Goal: Task Accomplishment & Management: Use online tool/utility

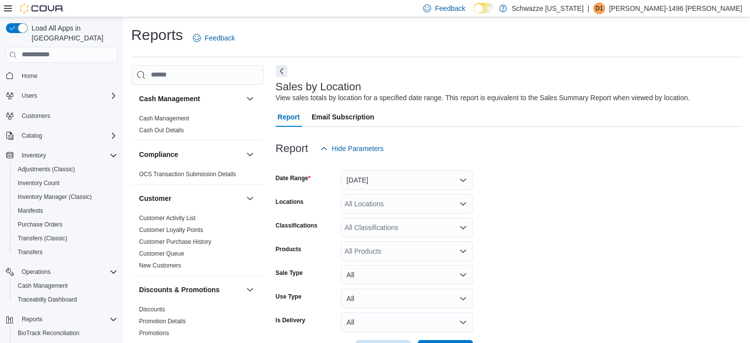
scroll to position [23, 0]
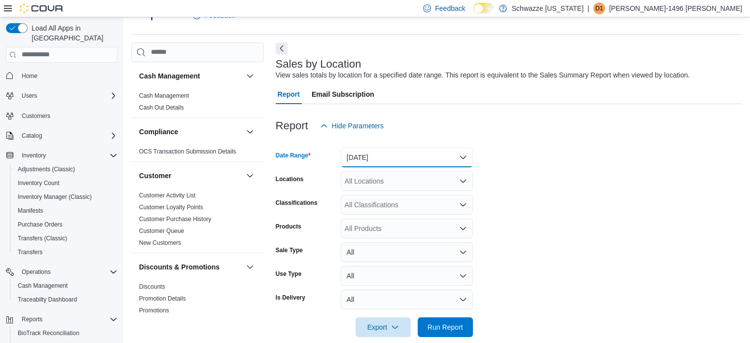
click at [440, 162] on button "[DATE]" at bounding box center [407, 157] width 132 height 20
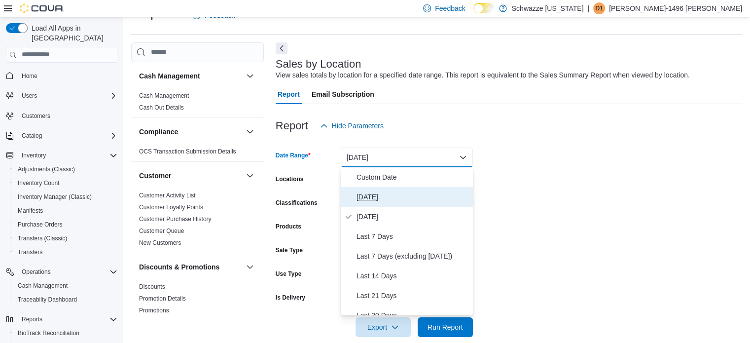
click at [397, 193] on span "[DATE]" at bounding box center [413, 197] width 112 height 12
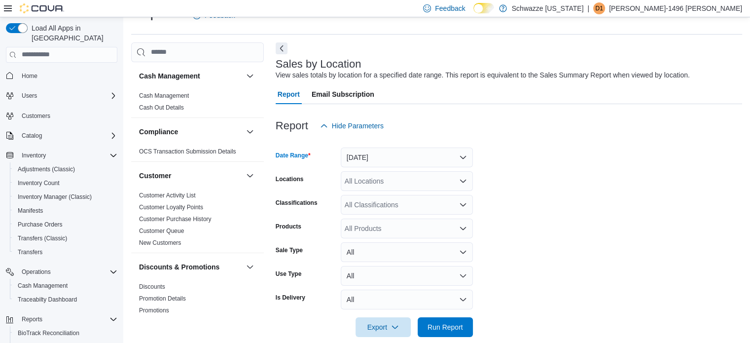
click at [584, 130] on div "Report Hide Parameters" at bounding box center [509, 126] width 467 height 20
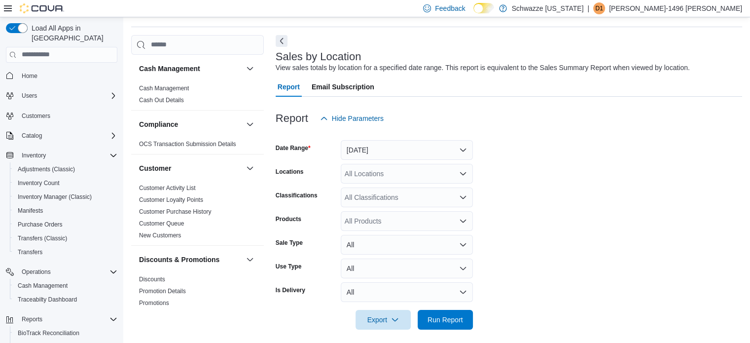
scroll to position [36, 0]
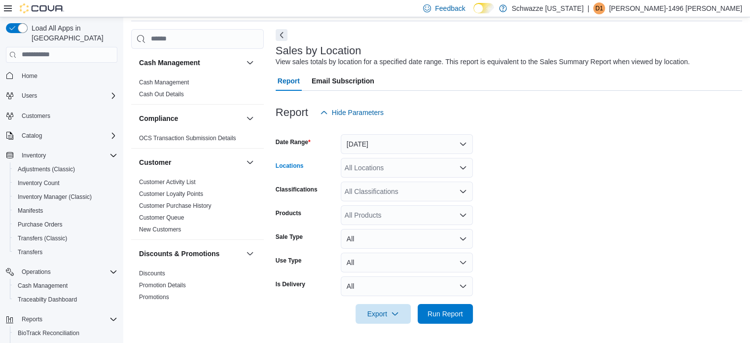
click at [386, 167] on div "All Locations" at bounding box center [407, 168] width 132 height 20
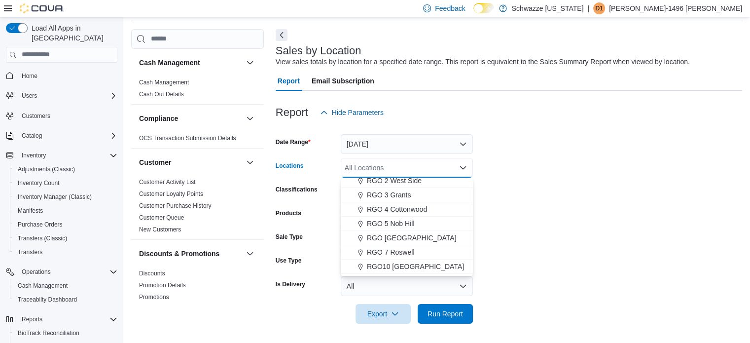
scroll to position [296, 0]
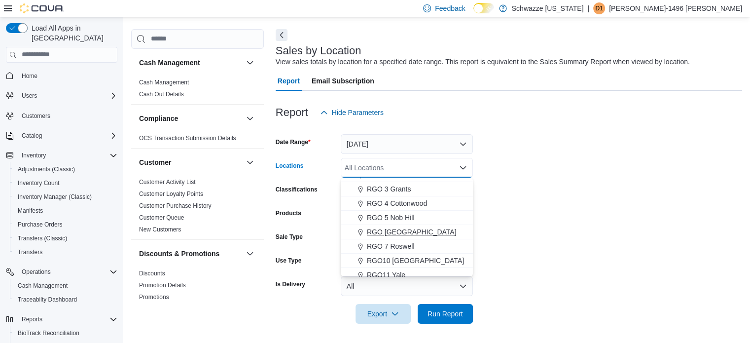
click at [389, 228] on span "RGO [GEOGRAPHIC_DATA]" at bounding box center [412, 232] width 90 height 10
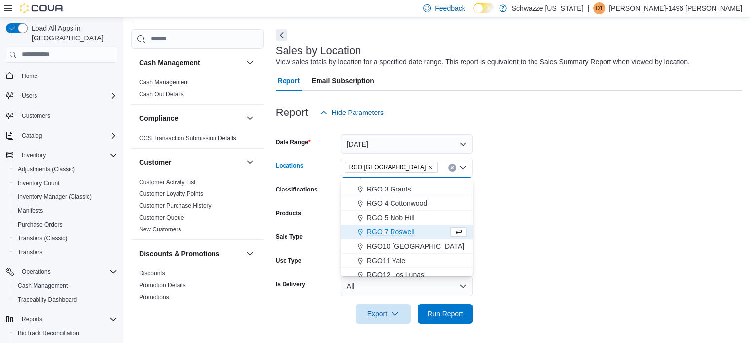
click at [576, 165] on form "Date Range [DATE] Locations RGO 6 [GEOGRAPHIC_DATA] Combo box. Selected. [GEOGR…" at bounding box center [509, 222] width 467 height 201
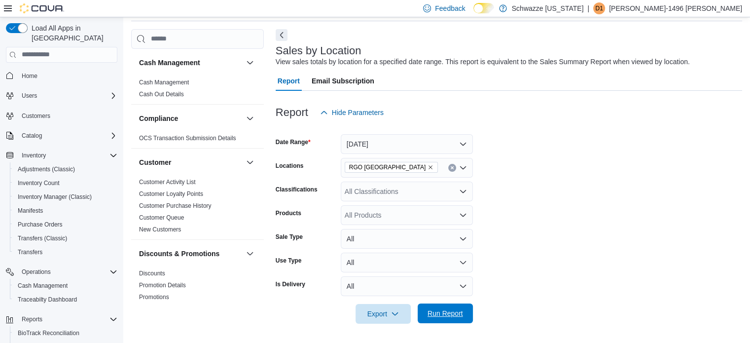
click at [468, 317] on button "Run Report" at bounding box center [445, 313] width 55 height 20
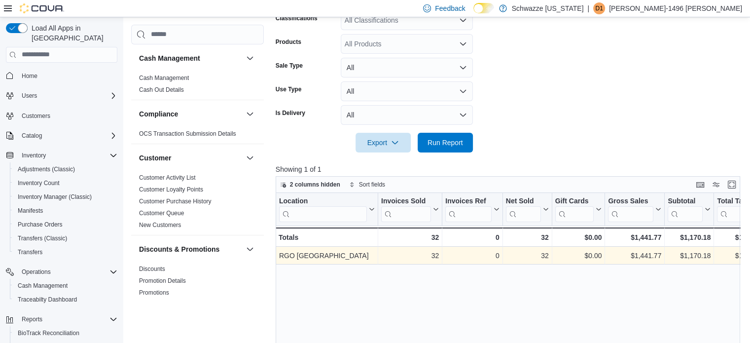
scroll to position [233, 0]
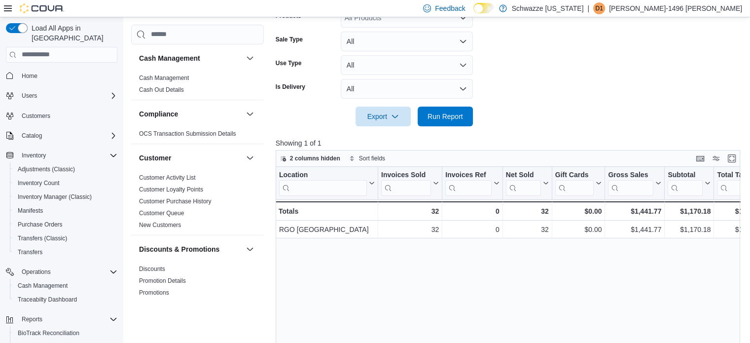
click at [730, 155] on div at bounding box center [716, 158] width 43 height 12
click at [736, 154] on button "Enter fullscreen" at bounding box center [732, 158] width 12 height 12
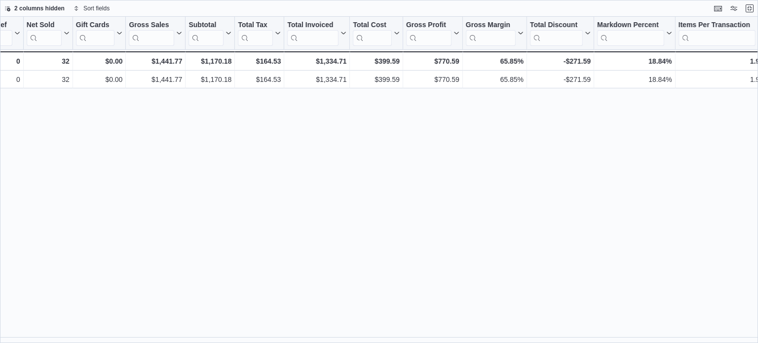
scroll to position [0, 210]
